Goal: Transaction & Acquisition: Purchase product/service

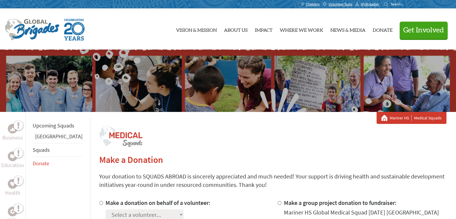
click at [245, 186] on p "Your donation to SQUADS ABROAD is sincerely appreciated and much needed! Your s…" at bounding box center [272, 180] width 347 height 17
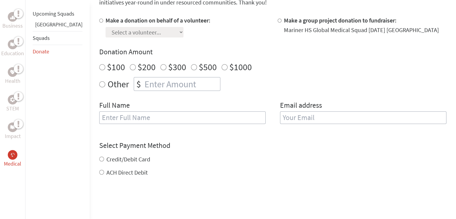
scroll to position [182, 0]
click at [160, 68] on input "$300" at bounding box center [163, 67] width 6 height 6
radio input "true"
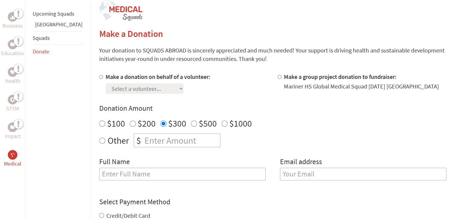
scroll to position [125, 0]
click at [141, 95] on div "Make a donation on behalf of a volunteer: Select a volunteer... [PERSON_NAME] […" at bounding box center [272, 130] width 347 height 115
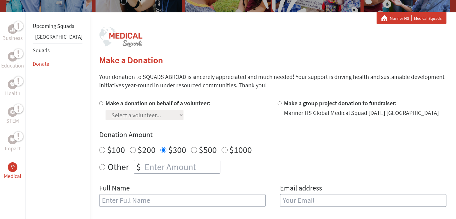
click at [277, 103] on div at bounding box center [280, 109] width 6 height 21
click at [277, 103] on input "Make a group project donation to fundraiser:" at bounding box center [279, 103] width 4 height 4
radio input "true"
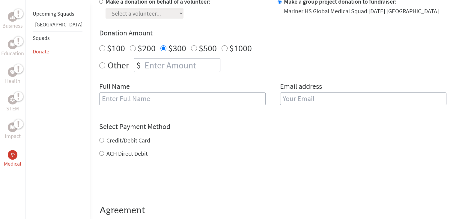
scroll to position [205, 0]
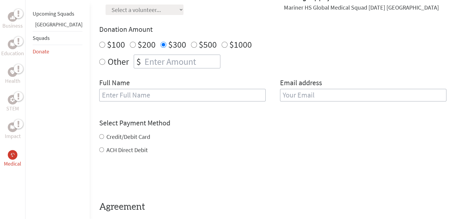
click at [152, 94] on input "text" at bounding box center [182, 95] width 166 height 13
type input "[PERSON_NAME]"
type input "[EMAIL_ADDRESS][DOMAIN_NAME]"
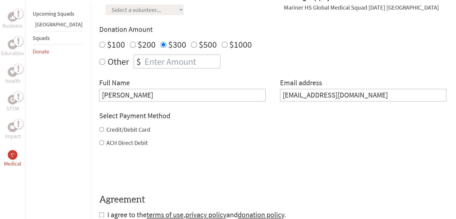
drag, startPoint x: 134, startPoint y: 94, endPoint x: 65, endPoint y: 86, distance: 69.0
click at [65, 86] on div "Business Education Health STEM Impact Medical Upcoming Squads Belize Squads Don…" at bounding box center [228, 81] width 456 height 348
type input "\"
drag, startPoint x: 374, startPoint y: 93, endPoint x: 239, endPoint y: 84, distance: 134.8
click at [239, 84] on div "Full Name Email address [EMAIL_ADDRESS][DOMAIN_NAME]" at bounding box center [272, 89] width 347 height 23
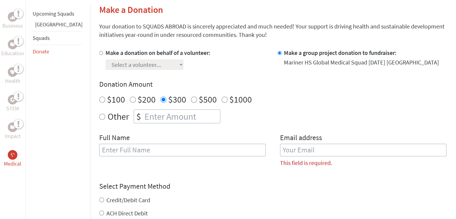
scroll to position [150, 0]
click at [146, 149] on input "text" at bounding box center [182, 149] width 166 height 13
type input "[PERSON_NAME]"
click at [280, 151] on input "email" at bounding box center [363, 149] width 166 height 13
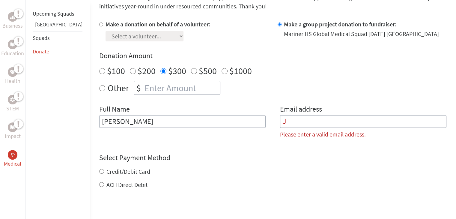
scroll to position [178, 0]
type input "J"
click at [143, 127] on input "[PERSON_NAME]" at bounding box center [182, 121] width 166 height 13
type input "[PERSON_NAME]"
click at [291, 117] on input "J" at bounding box center [363, 121] width 166 height 13
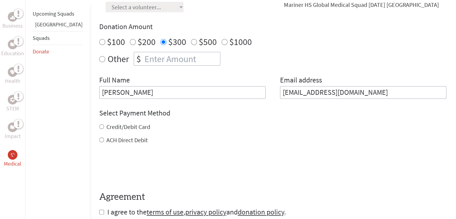
scroll to position [264, 0]
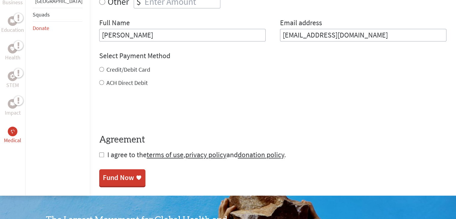
type input "[EMAIL_ADDRESS][DOMAIN_NAME]"
click at [99, 67] on input "Credit/Debit Card" at bounding box center [101, 69] width 5 height 5
radio input "true"
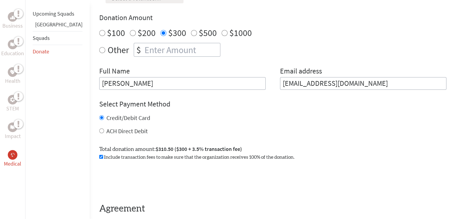
scroll to position [214, 0]
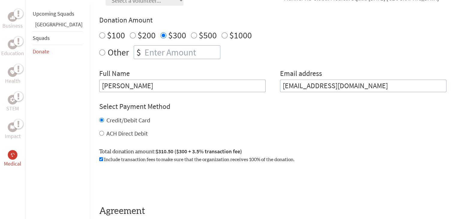
radio input "true"
click at [147, 56] on input "number" at bounding box center [181, 52] width 77 height 13
type input "5"
type input "330"
click at [254, 22] on h4 "Donation Amount" at bounding box center [272, 20] width 347 height 10
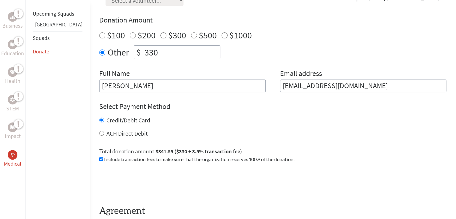
drag, startPoint x: 156, startPoint y: 52, endPoint x: 117, endPoint y: 47, distance: 39.8
click at [134, 47] on div "$ 330" at bounding box center [177, 52] width 87 height 14
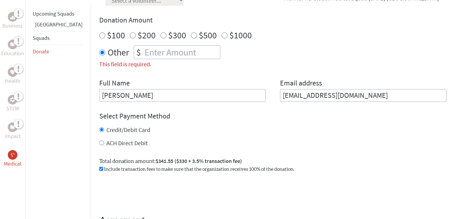
click at [168, 33] on label "$300" at bounding box center [177, 34] width 18 height 11
click at [160, 33] on input "$300" at bounding box center [163, 35] width 6 height 6
radio input "true"
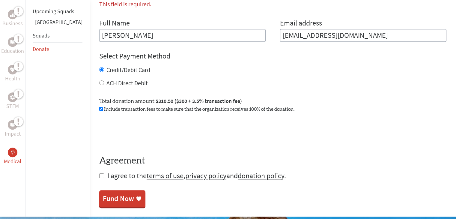
scroll to position [283, 0]
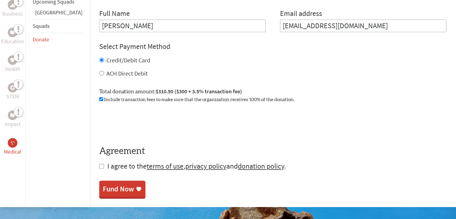
click at [99, 166] on input "checkbox" at bounding box center [101, 166] width 5 height 5
checkbox input "true"
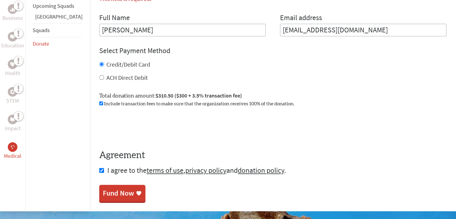
scroll to position [291, 0]
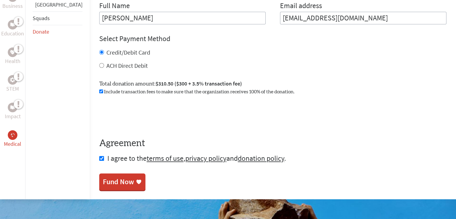
click at [103, 183] on div "Fund Now" at bounding box center [118, 182] width 31 height 10
